Goal: Find specific page/section: Find specific page/section

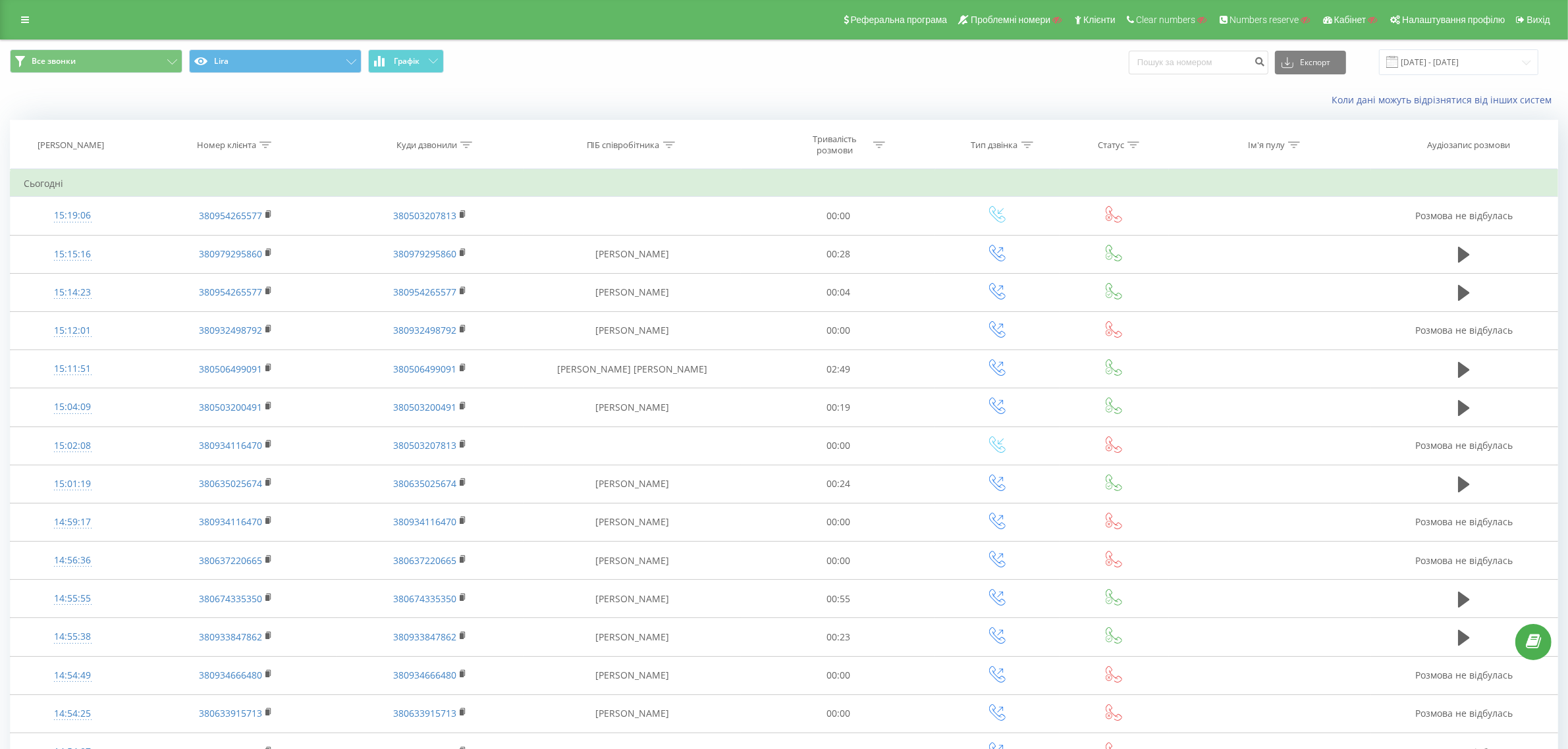
click at [844, 91] on div "Коли дані можуть відрізнятися вiд інших систем" at bounding box center [784, 99] width 1566 height 31
click at [819, 98] on div "Коли дані можуть відрізнятися вiд інших систем" at bounding box center [1077, 100] width 979 height 13
click at [804, 77] on div "Все звонки Lira Графік Експорт .csv .xls .xlsx 20.07.2025 - 20.08.2025" at bounding box center [784, 62] width 1566 height 44
click at [960, 87] on div "Коли дані можуть відрізнятися вiд інших систем" at bounding box center [784, 99] width 1566 height 31
click at [1035, 91] on div "Коли дані можуть відрізнятися вiд інших систем" at bounding box center [784, 99] width 1566 height 31
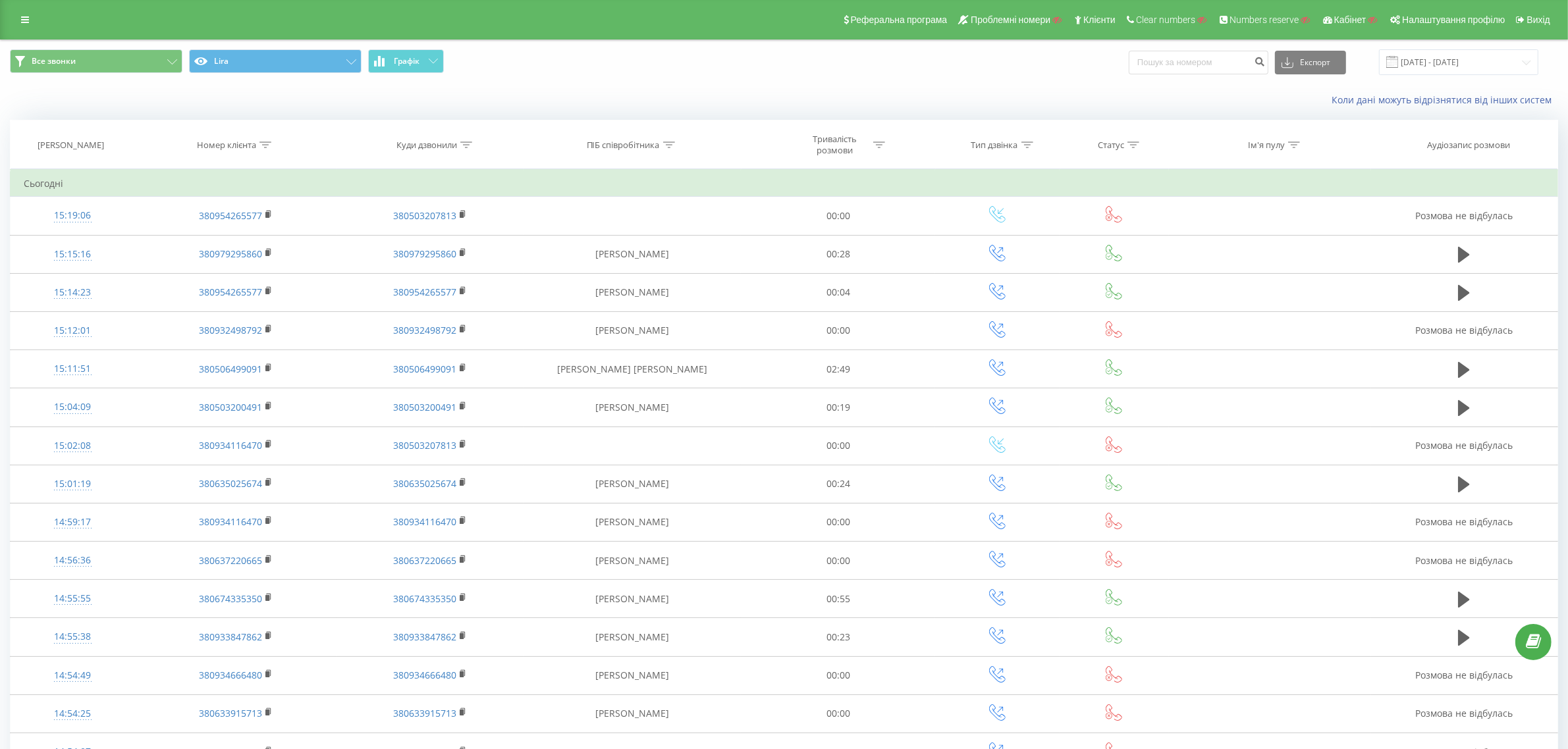
click at [1049, 67] on div "Все звонки Lira Графік Експорт .csv .xls .xlsx 20.07.2025 - 20.08.2025" at bounding box center [783, 62] width 1548 height 26
click at [985, 95] on div "Коли дані можуть відрізнятися вiд інших систем" at bounding box center [1077, 100] width 979 height 13
click at [869, 73] on div "Все звонки Lira Графік Експорт .csv .xls .xlsx 20.07.2025 - 20.08.2025" at bounding box center [783, 62] width 1548 height 26
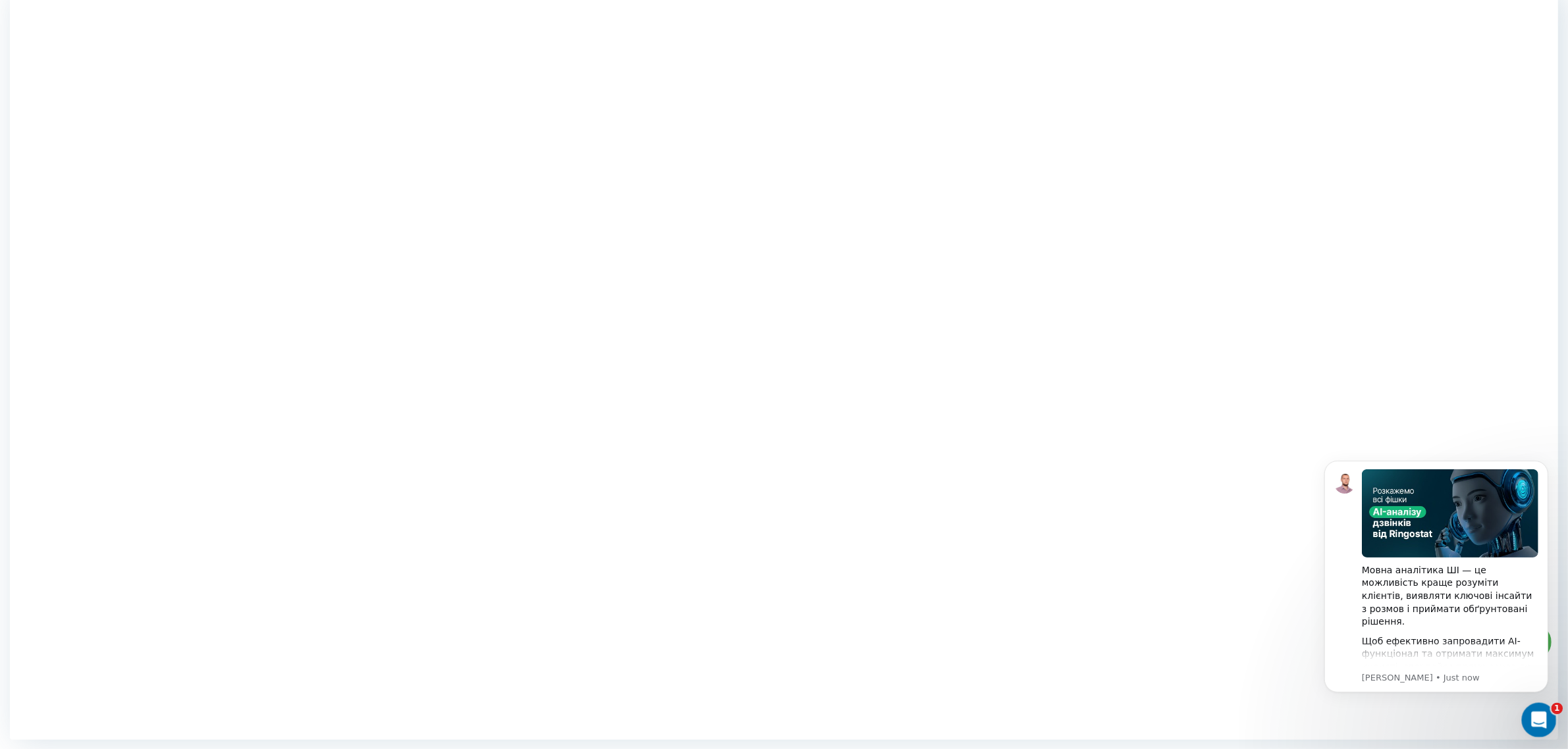
click at [1545, 715] on icon "Open Intercom Messenger" at bounding box center [1537, 718] width 22 height 22
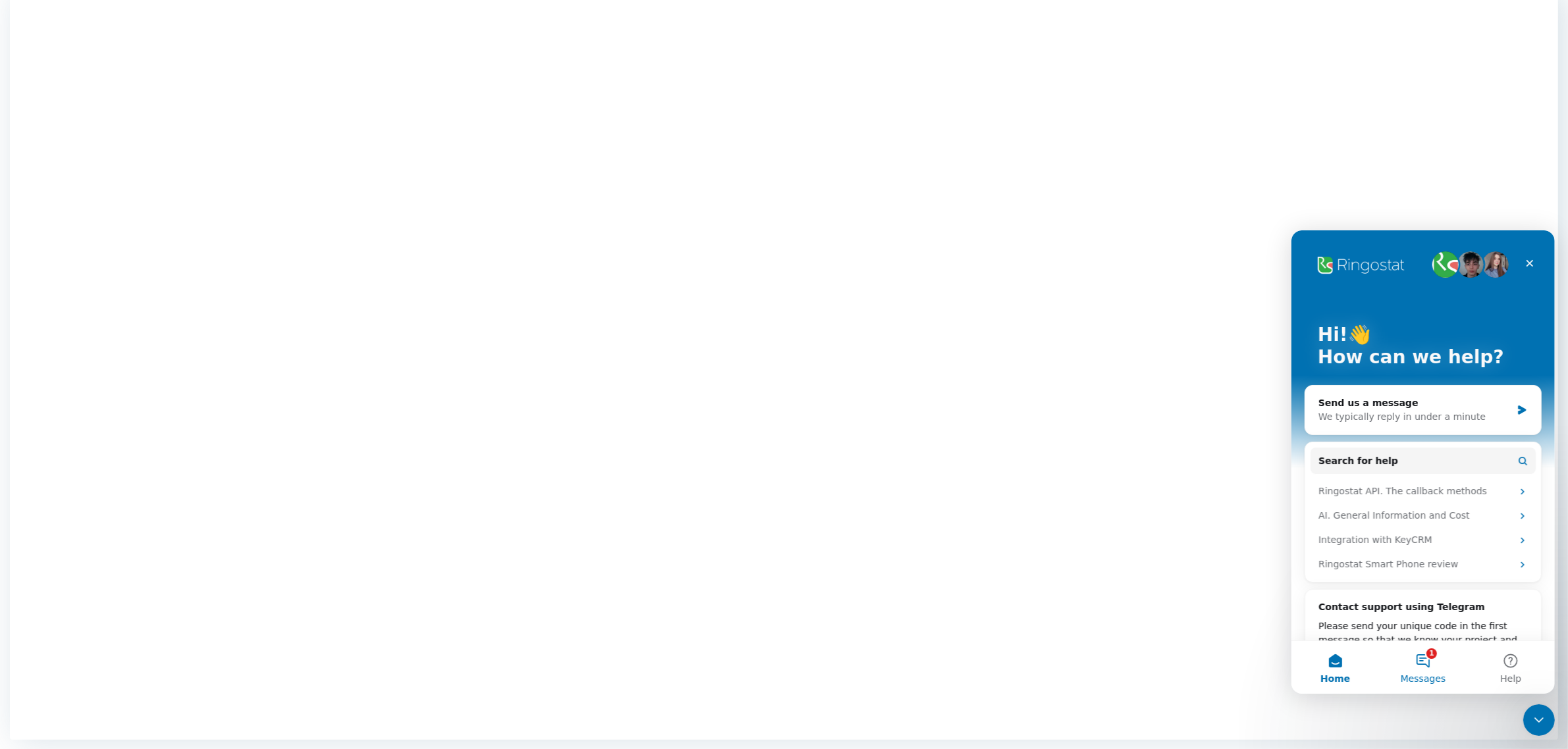
click at [1431, 664] on button "1 Messages" at bounding box center [1422, 666] width 87 height 52
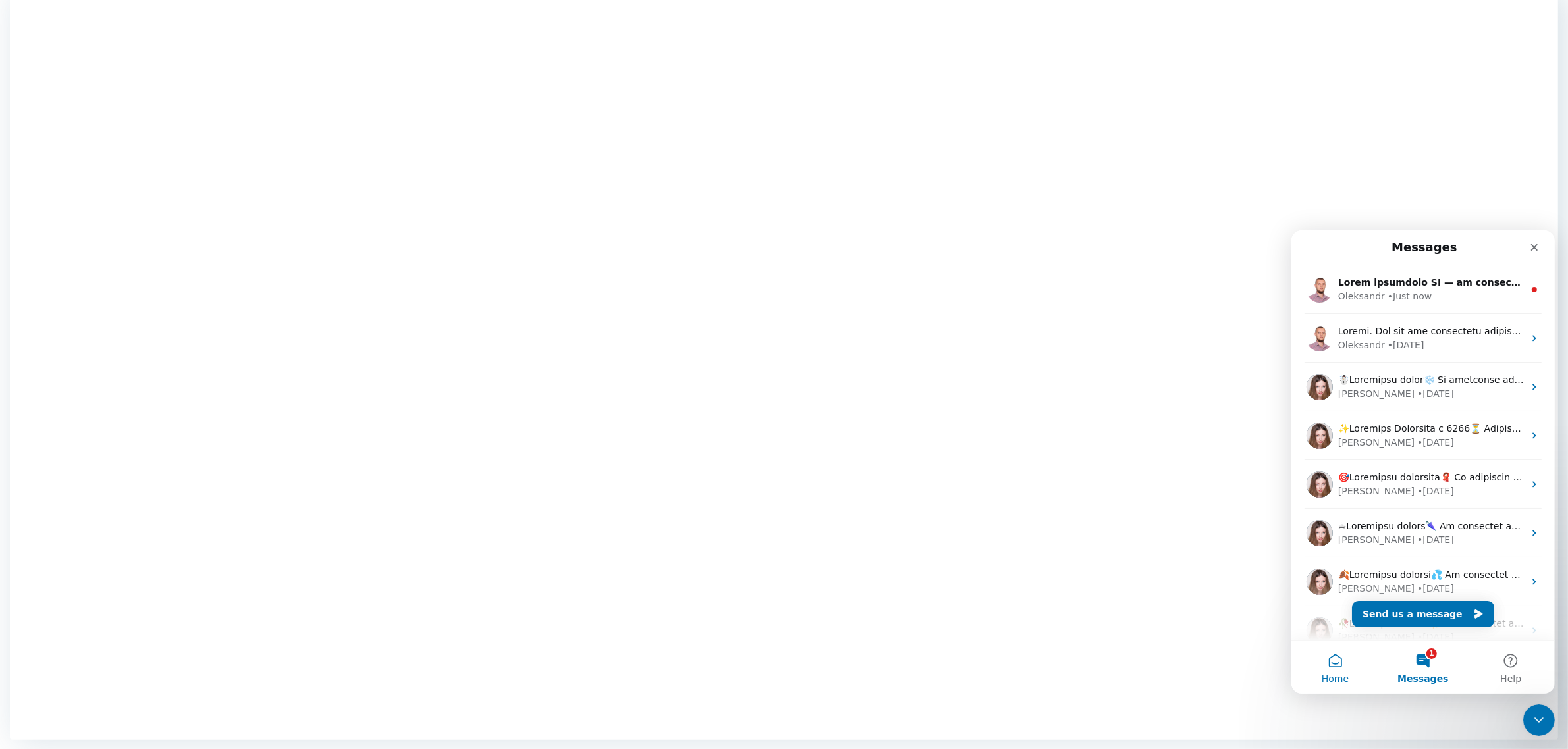
click at [1331, 670] on button "Home" at bounding box center [1334, 666] width 87 height 52
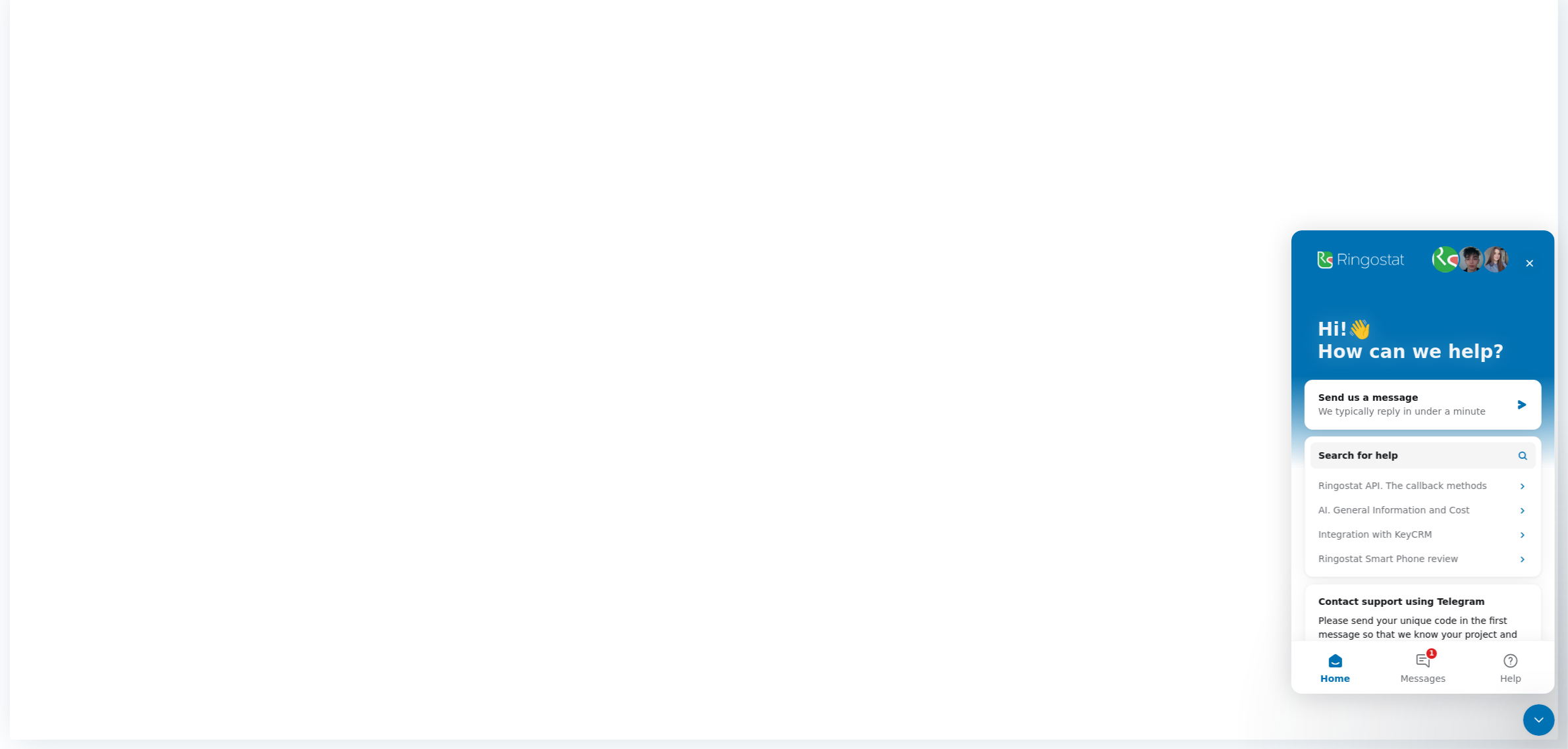
scroll to position [87, 0]
